Goal: Transaction & Acquisition: Purchase product/service

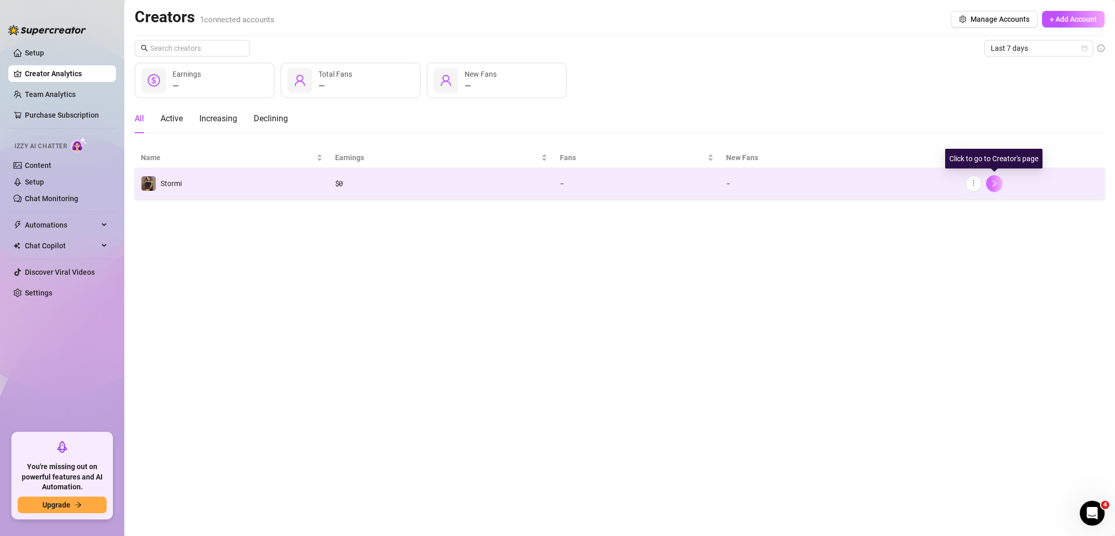
click at [999, 185] on button "button" at bounding box center [994, 183] width 17 height 17
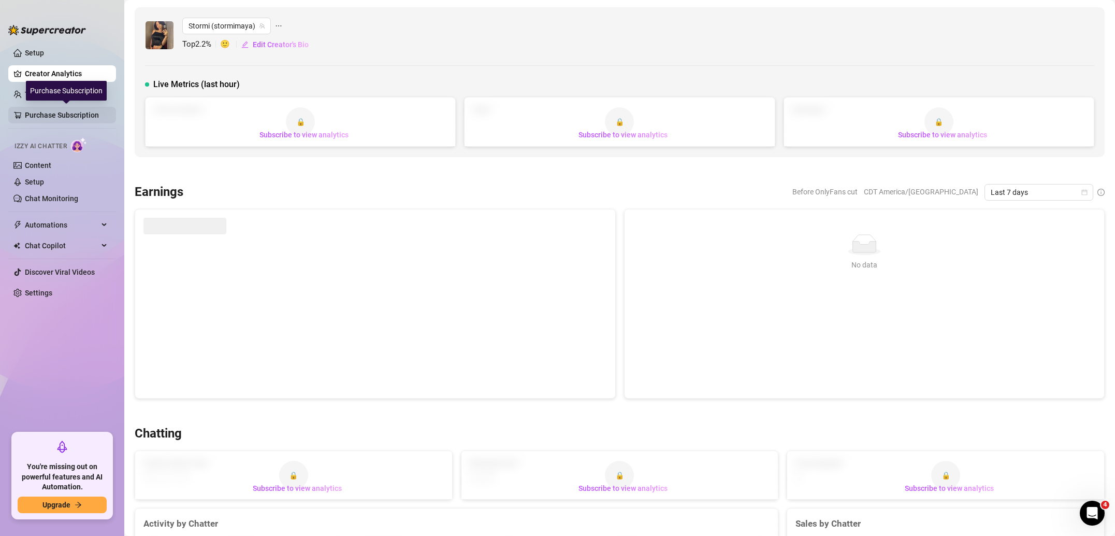
click at [63, 114] on link "Purchase Subscription" at bounding box center [66, 115] width 83 height 17
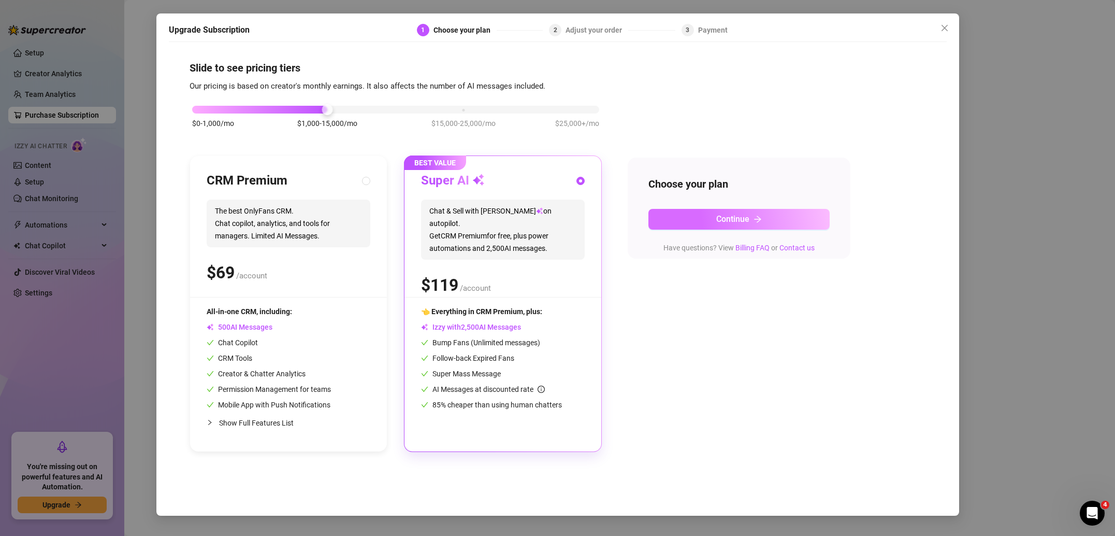
click at [701, 222] on button "Continue" at bounding box center [739, 219] width 181 height 21
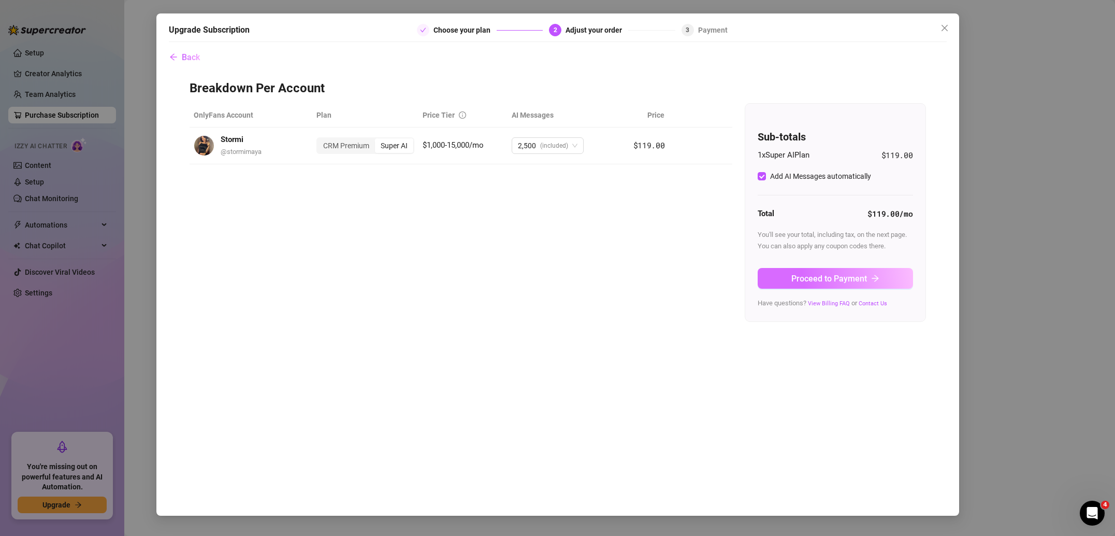
click at [827, 283] on button "Proceed to Payment" at bounding box center [835, 278] width 155 height 21
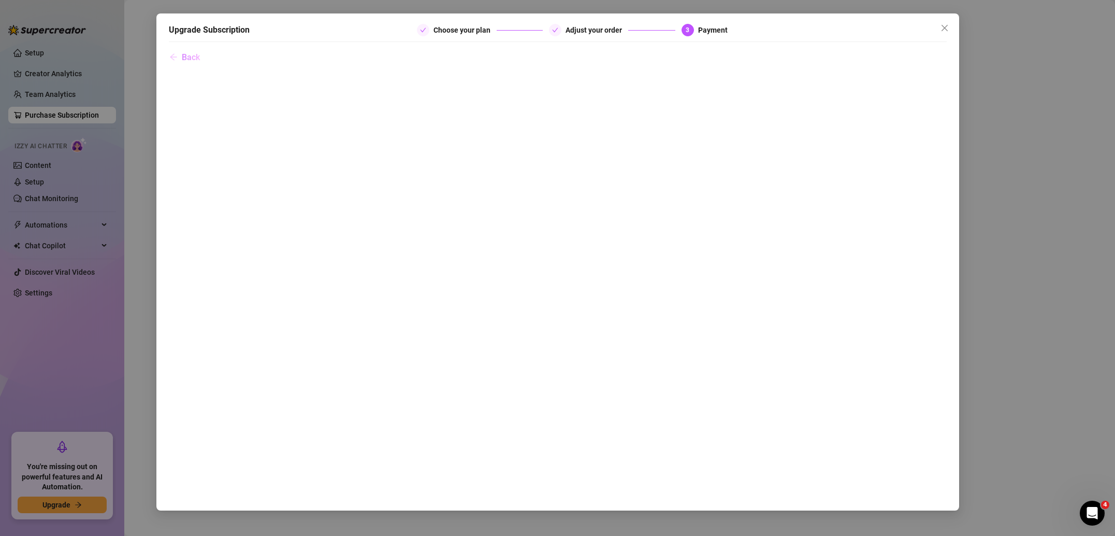
click at [171, 55] on icon "arrow-left" at bounding box center [173, 57] width 8 height 8
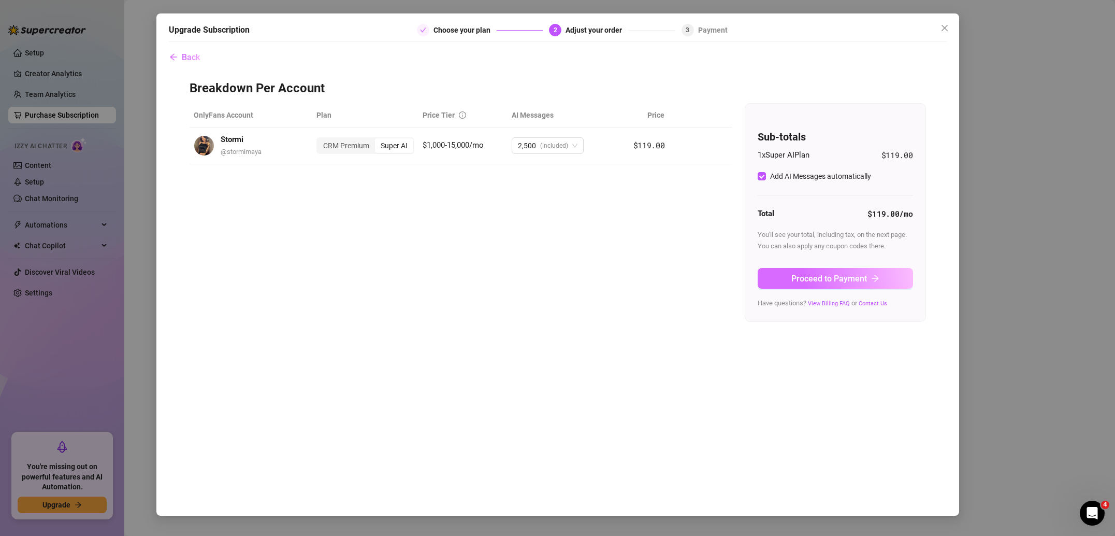
click at [833, 275] on span "Proceed to Payment" at bounding box center [830, 279] width 76 height 10
